Goal: Navigation & Orientation: Find specific page/section

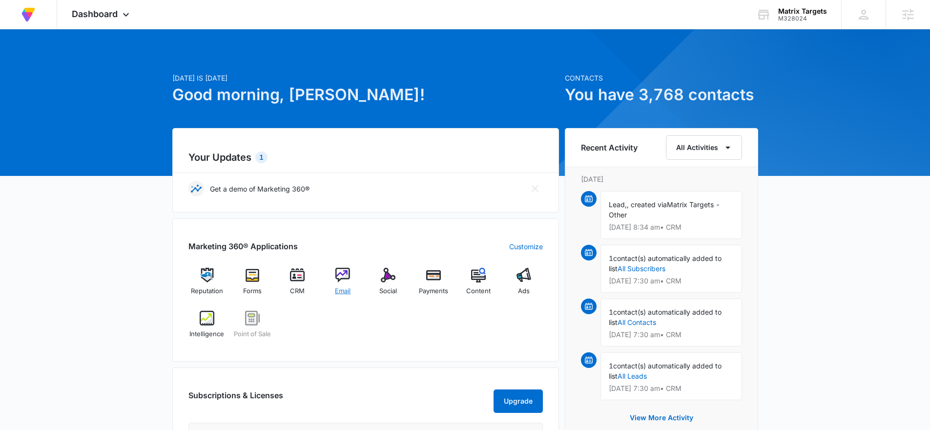
click at [346, 279] on img at bounding box center [342, 274] width 15 height 15
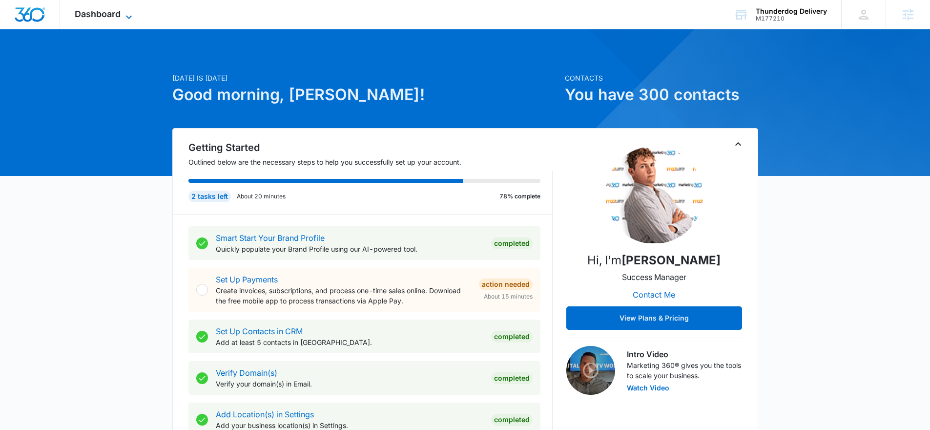
click at [114, 17] on span "Dashboard" at bounding box center [98, 14] width 46 height 10
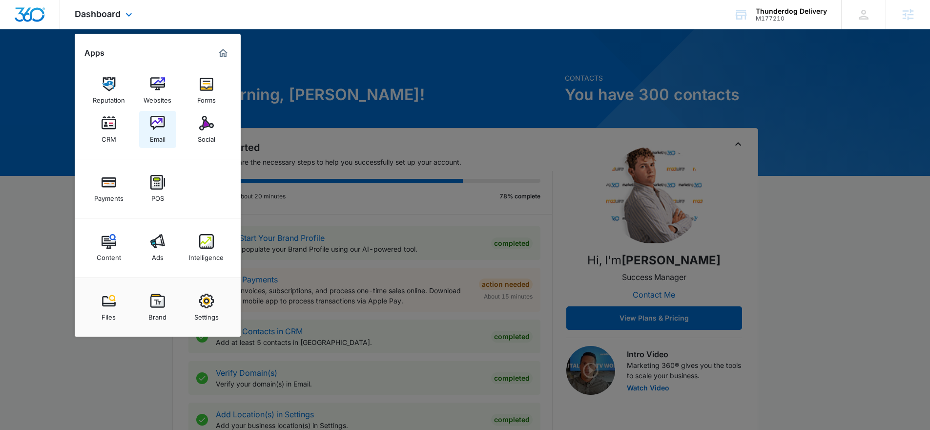
click at [150, 128] on img at bounding box center [157, 123] width 15 height 15
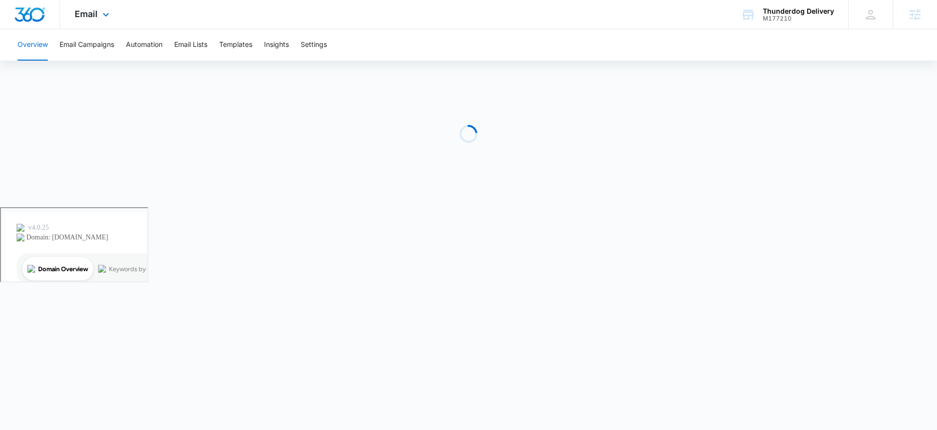
click at [88, 18] on span "Email" at bounding box center [86, 14] width 23 height 10
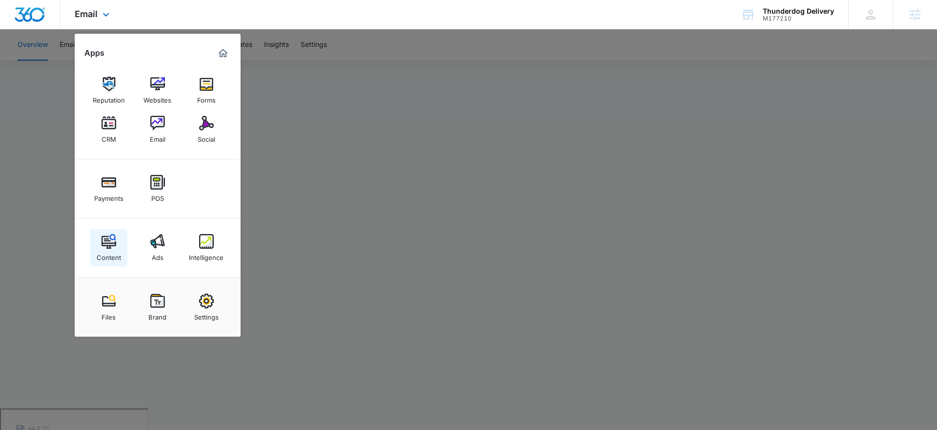
click at [97, 245] on link "Content" at bounding box center [108, 247] width 37 height 37
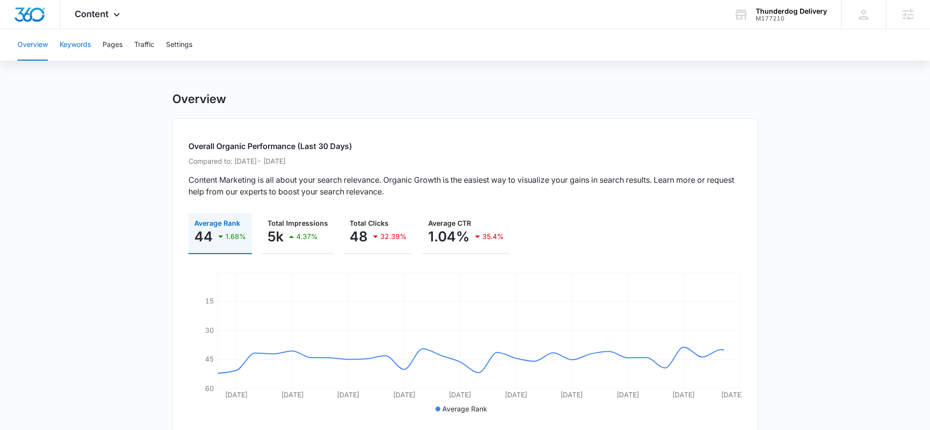
click at [83, 45] on button "Keywords" at bounding box center [75, 44] width 31 height 31
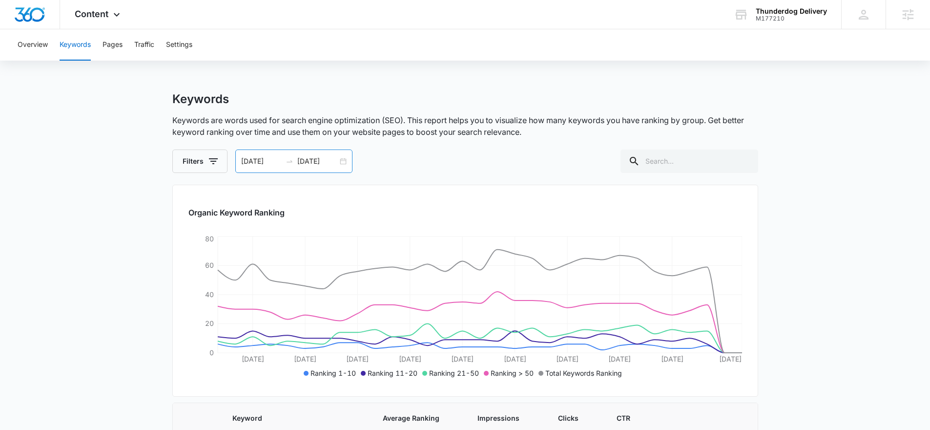
click at [344, 161] on div "07/12/2025 08/11/2025" at bounding box center [293, 160] width 117 height 23
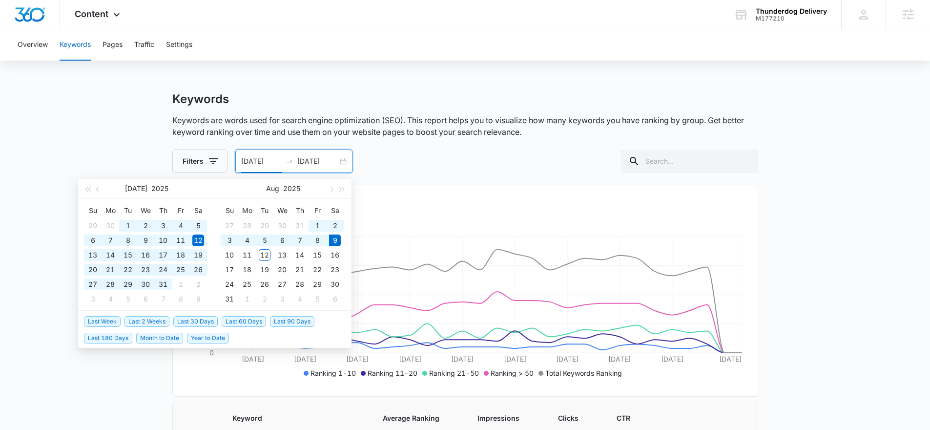
click at [287, 324] on span "Last 90 Days" at bounding box center [292, 321] width 44 height 11
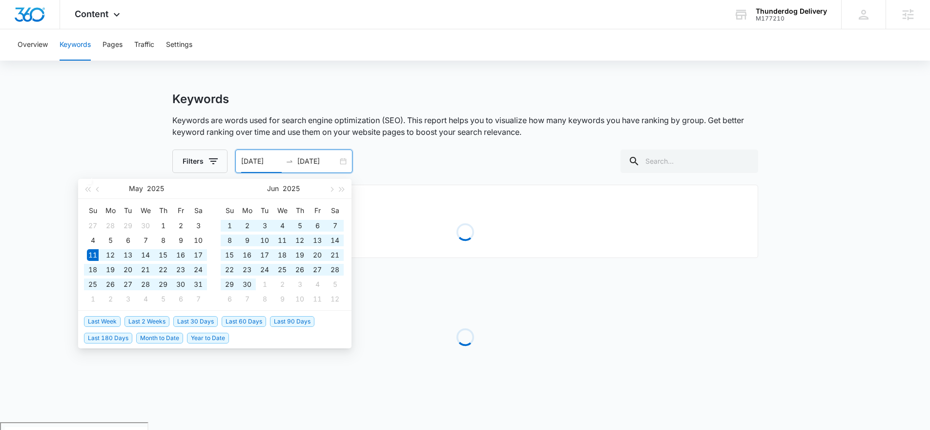
type input "05/11/2025"
type input "[DATE]"
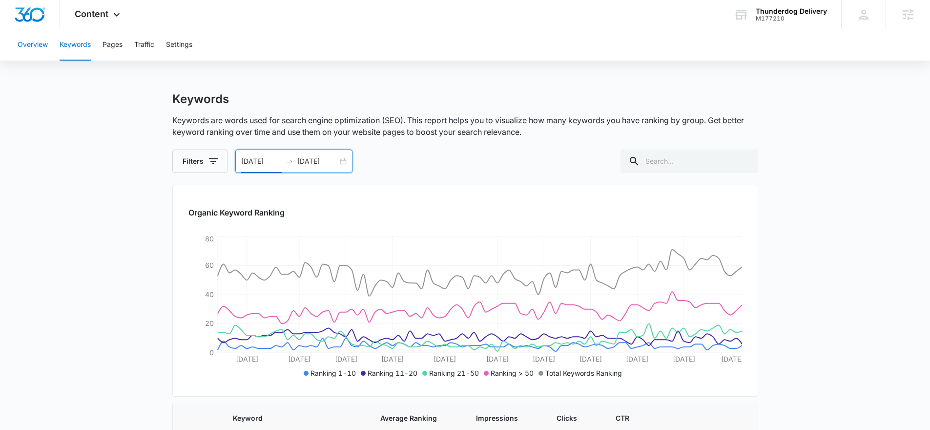
click at [24, 42] on button "Overview" at bounding box center [33, 44] width 30 height 31
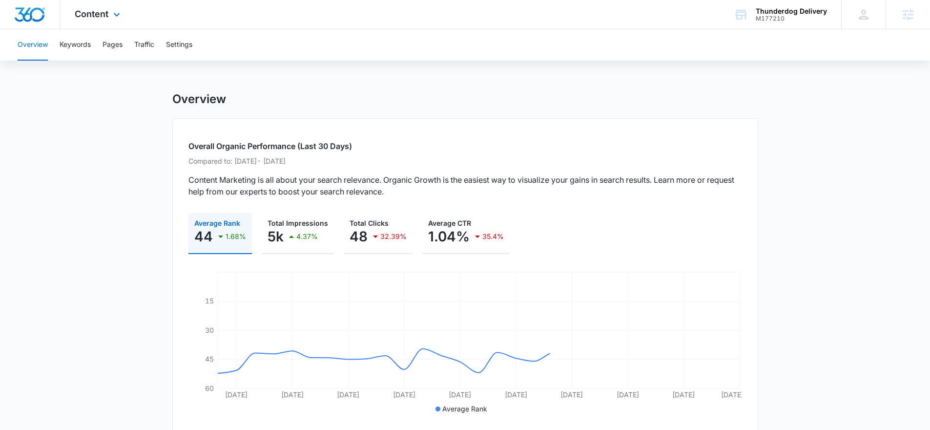
click at [93, 21] on div "Content Apps Reputation Websites Forms CRM Email Social Payments POS Content Ad…" at bounding box center [98, 14] width 77 height 29
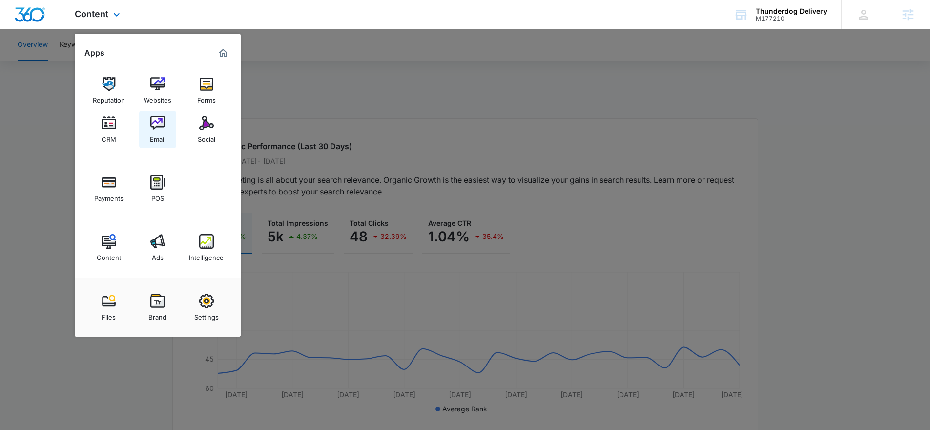
click at [157, 122] on img at bounding box center [157, 123] width 15 height 15
